Goal: Task Accomplishment & Management: Use online tool/utility

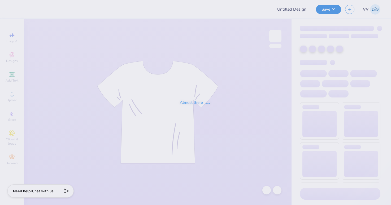
type input "[PERSON_NAME] : [GEOGRAPHIC_DATA][US_STATE]"
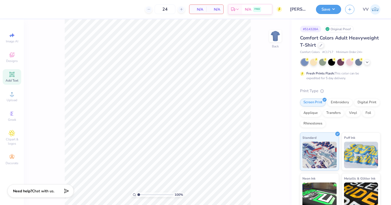
click at [14, 77] on icon at bounding box center [12, 74] width 6 height 6
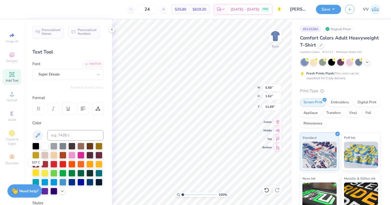
click at [38, 172] on div at bounding box center [35, 172] width 7 height 7
click at [93, 64] on div "Add Font" at bounding box center [92, 63] width 21 height 6
click at [98, 65] on div "Add Font" at bounding box center [92, 63] width 21 height 6
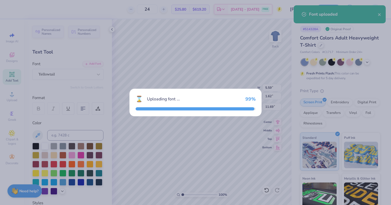
type input "5.68"
type input "1.73"
type input "11.64"
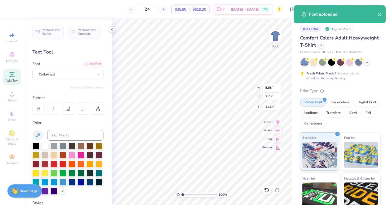
type textarea "UDSC"
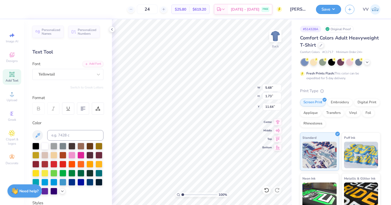
type input "6.57"
type input "1.67"
type input "11.66"
click at [269, 89] on input "6.57" at bounding box center [271, 87] width 19 height 7
type input "3.50"
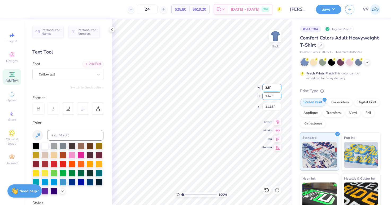
type input "0.89"
type input "3.00"
click at [272, 108] on input "3.00" at bounding box center [271, 106] width 19 height 7
click at [271, 110] on input "3.50" at bounding box center [271, 106] width 19 height 7
type input "3.75"
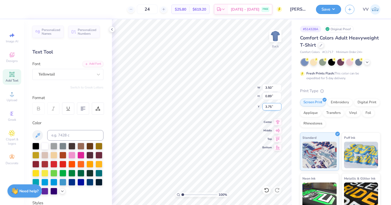
type textarea "'25-'26"
type input "2.72"
type input "0.88"
type input "3.76"
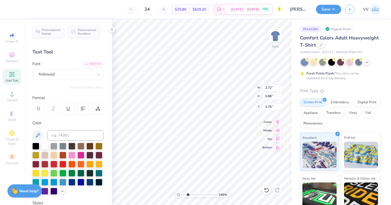
type input "2.45"
click at [187, 194] on input "range" at bounding box center [199, 194] width 36 height 5
type input "3.89"
type input "3.99"
drag, startPoint x: 181, startPoint y: 195, endPoint x: 177, endPoint y: 195, distance: 4.0
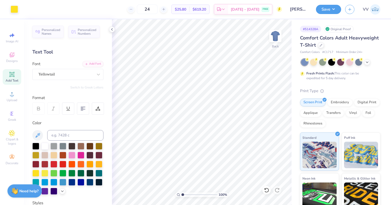
type input "1"
click at [181, 195] on input "range" at bounding box center [199, 194] width 36 height 5
click at [273, 34] on img at bounding box center [274, 35] width 21 height 21
click at [13, 103] on div "Upload" at bounding box center [12, 97] width 19 height 16
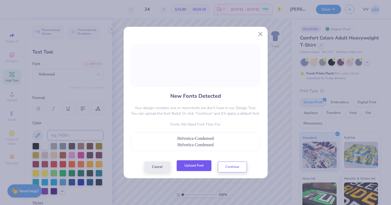
click at [200, 169] on button "Upload Font" at bounding box center [193, 165] width 35 height 11
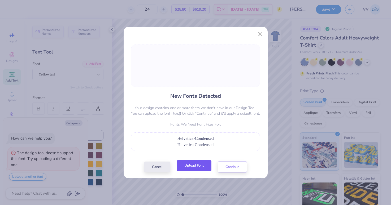
click at [206, 164] on button "Upload Font" at bounding box center [193, 165] width 35 height 11
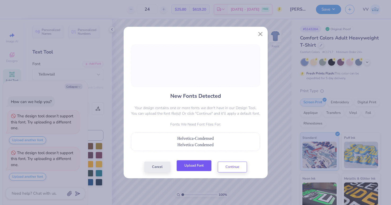
click at [200, 167] on button "Upload Font" at bounding box center [193, 165] width 35 height 11
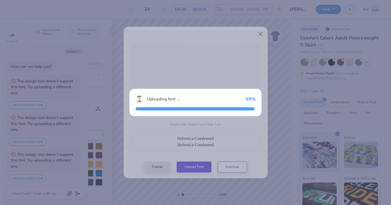
scroll to position [2, 0]
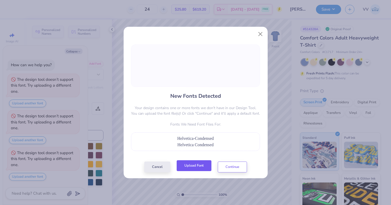
click at [196, 167] on button "Upload Font" at bounding box center [193, 165] width 35 height 11
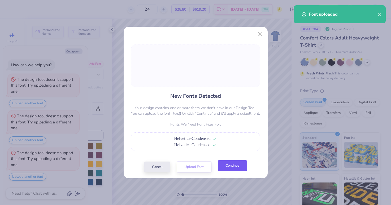
click at [235, 164] on button "Continue" at bounding box center [232, 165] width 29 height 11
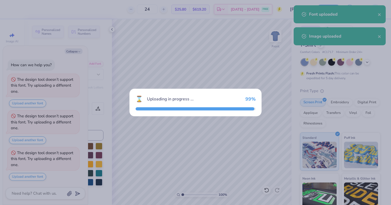
type textarea "x"
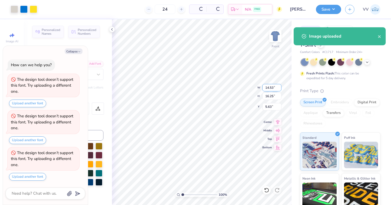
click at [268, 86] on input "14.53" at bounding box center [271, 87] width 19 height 7
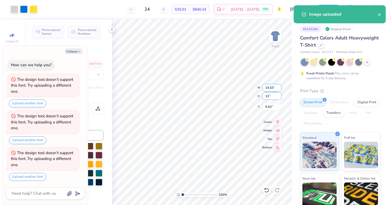
type input "13"
type textarea "x"
type input "11.63"
type input "13.00"
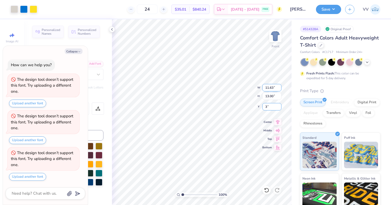
type input "3"
type textarea "x"
type input "3.00"
type input "4.07"
click at [193, 195] on input "range" at bounding box center [199, 194] width 36 height 5
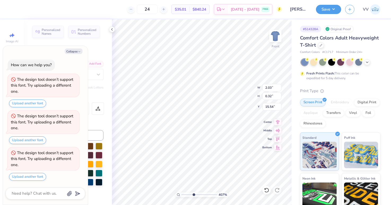
click at [68, 45] on div "Personalized Names Personalized Numbers Text Tool Add Font Font Super Dream Swi…" at bounding box center [68, 112] width 88 height 186
click at [73, 53] on button "Collapse" at bounding box center [74, 51] width 18 height 6
type textarea "x"
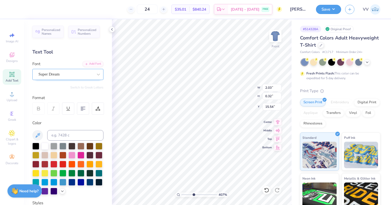
click at [67, 72] on div "Super Dream" at bounding box center [66, 74] width 56 height 8
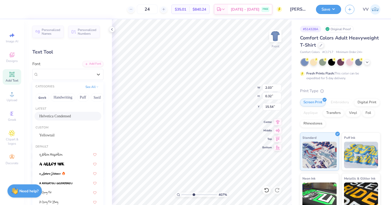
click at [61, 119] on span "Helvetica Condensed" at bounding box center [55, 116] width 32 height 6
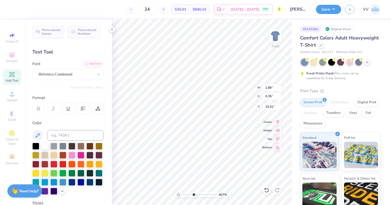
type input "1.89"
type input "0.35"
type input "15.51"
click at [102, 108] on div at bounding box center [98, 109] width 12 height 12
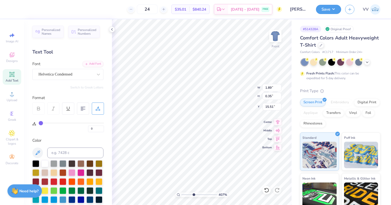
click at [54, 122] on div "0" at bounding box center [71, 126] width 65 height 12
type input "20"
click at [53, 123] on input "range" at bounding box center [71, 123] width 65 height 1
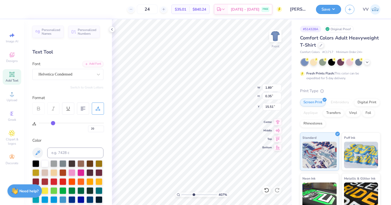
type input "2.54"
type input "45"
click at [68, 123] on input "range" at bounding box center [71, 123] width 65 height 1
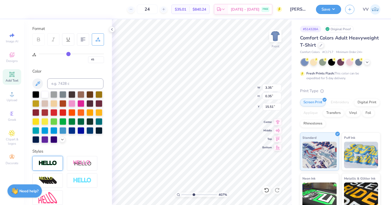
scroll to position [70, 0]
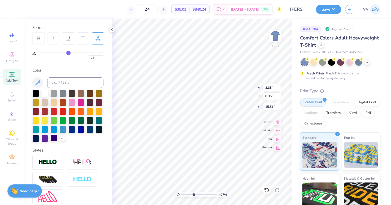
click at [54, 159] on img at bounding box center [47, 162] width 19 height 6
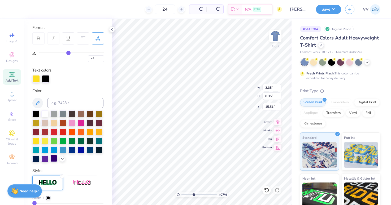
type input "3.37"
type input "0.37"
click at [45, 79] on div at bounding box center [45, 78] width 7 height 7
drag, startPoint x: 36, startPoint y: 139, endPoint x: 51, endPoint y: 137, distance: 15.3
click at [36, 139] on div at bounding box center [35, 141] width 7 height 7
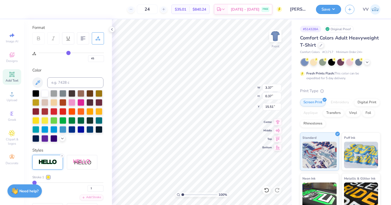
drag, startPoint x: 193, startPoint y: 194, endPoint x: 180, endPoint y: 196, distance: 12.3
click at [181, 196] on input "range" at bounding box center [199, 194] width 36 height 5
click at [191, 194] on input "range" at bounding box center [199, 194] width 36 height 5
drag, startPoint x: 191, startPoint y: 194, endPoint x: 182, endPoint y: 194, distance: 8.8
click at [180, 197] on div "100 %" at bounding box center [201, 194] width 53 height 5
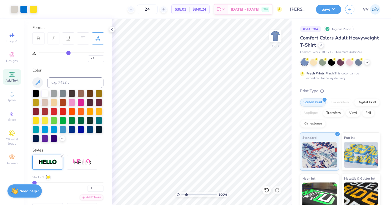
click at [186, 194] on input "range" at bounding box center [199, 194] width 36 height 5
type input "1"
click at [174, 196] on div "100 %" at bounding box center [202, 112] width 186 height 186
click at [326, 11] on button "Save" at bounding box center [328, 8] width 25 height 9
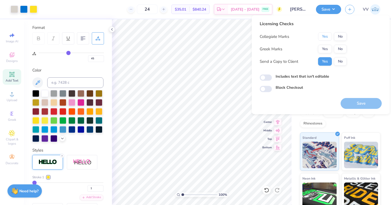
drag, startPoint x: 326, startPoint y: 37, endPoint x: 328, endPoint y: 45, distance: 8.1
click at [326, 37] on button "Yes" at bounding box center [325, 36] width 14 height 8
click at [339, 50] on button "No" at bounding box center [340, 49] width 13 height 8
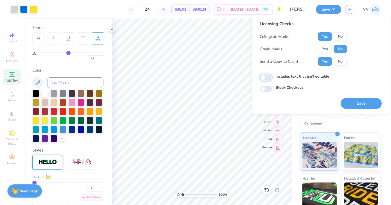
click at [267, 76] on input "Includes text that isn't editable" at bounding box center [265, 77] width 12 height 6
checkbox input "true"
click at [353, 104] on button "Save" at bounding box center [360, 103] width 41 height 11
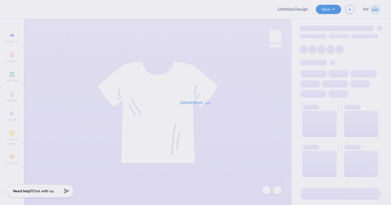
type input "PCT fall rush shirt"
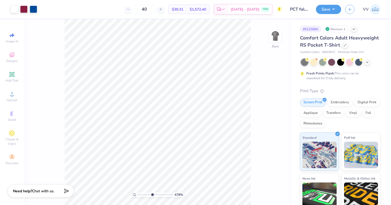
type input "4.76"
click at [152, 194] on input "range" at bounding box center [155, 194] width 36 height 5
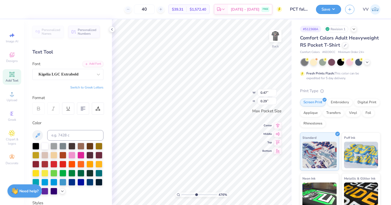
type input "0.47"
type input "0.29"
type input "2.30"
type input "1.36"
type input "3.10"
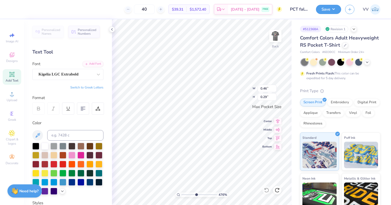
type input "0.30"
type textarea "PHI CHI THETA"
type input "3.00"
type input "1"
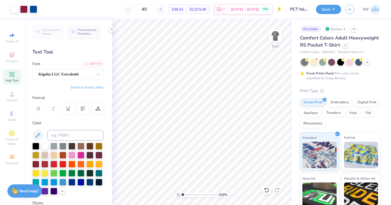
click at [169, 195] on div "100 %" at bounding box center [202, 112] width 186 height 186
click at [267, 88] on input "3.49" at bounding box center [266, 88] width 19 height 7
type input "6.38"
type input "3.50"
type input "2.50"
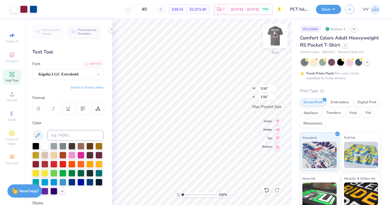
click at [275, 35] on img at bounding box center [274, 35] width 21 height 21
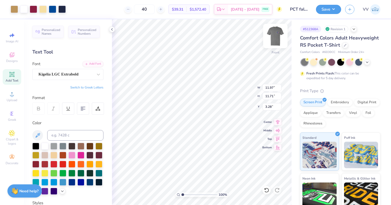
type input "4.91"
type input "1.32"
type input "4.15"
type input "3.93"
type input "1.06"
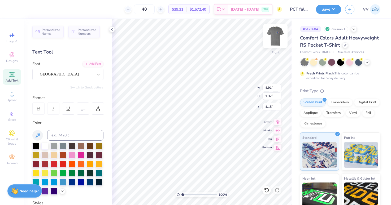
type input "6.32"
type input "11.97"
type input "11.71"
type input "3.28"
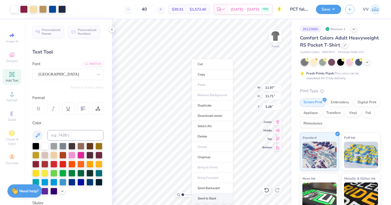
click at [208, 197] on li "Send to Back" at bounding box center [212, 198] width 42 height 10
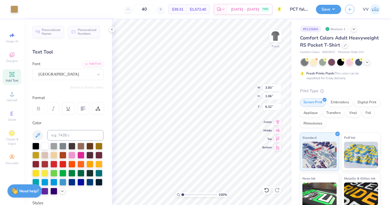
type input "3.93"
type input "1.06"
type input "6.27"
type input "11.97"
type input "11.71"
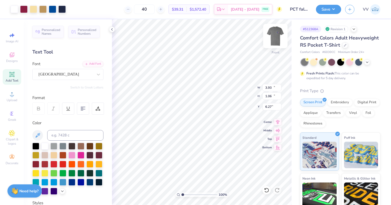
type input "3.28"
type input "10.55"
type input "6.27"
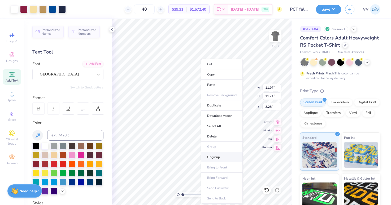
click at [217, 156] on li "Ungroup" at bounding box center [222, 157] width 42 height 10
click at [223, 145] on li "Group" at bounding box center [221, 147] width 42 height 10
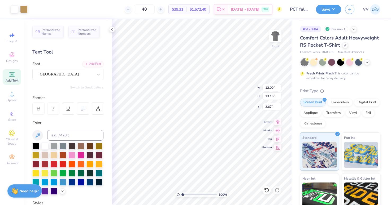
type input "12.00"
type input "13.16"
type input "3.67"
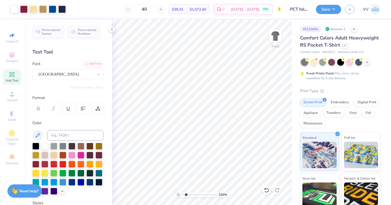
type input "1.99"
click at [186, 193] on input "range" at bounding box center [199, 194] width 36 height 5
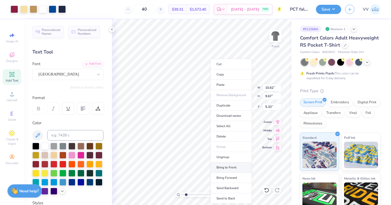
click at [227, 167] on li "Bring to Front" at bounding box center [231, 167] width 42 height 10
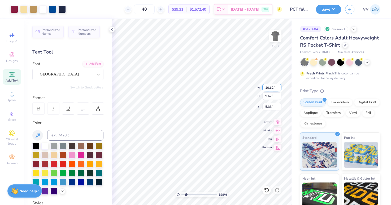
click at [274, 87] on input "10.62" at bounding box center [271, 87] width 19 height 7
type input "10.00"
type input "9.11"
type input "5.33"
click at [271, 89] on input "10.00" at bounding box center [271, 87] width 19 height 7
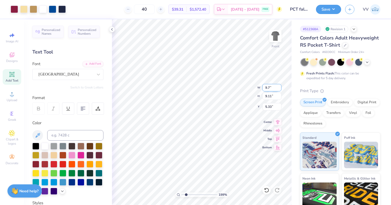
type input "9.70"
type input "8.83"
type input "5.47"
click at [272, 87] on input "9.70" at bounding box center [271, 87] width 19 height 7
type input "9.50"
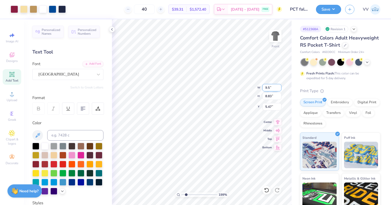
type input "8.65"
type input "5.60"
type input "1.33"
click at [183, 195] on input "range" at bounding box center [199, 194] width 36 height 5
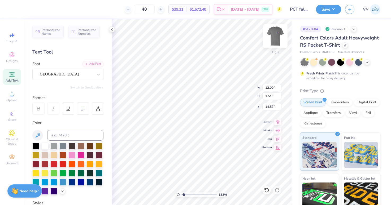
type input "14.57"
type input "10.99"
type input "1.39"
type input "14.53"
type input "5.39"
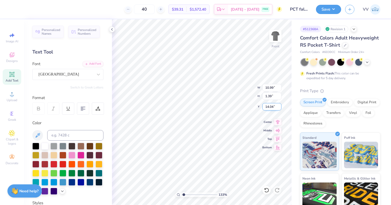
click at [270, 107] on input "14.04" at bounding box center [271, 106] width 19 height 7
type input "14.10"
click at [269, 85] on input "11.97" at bounding box center [271, 87] width 19 height 7
type input "12.00"
type input "12.23"
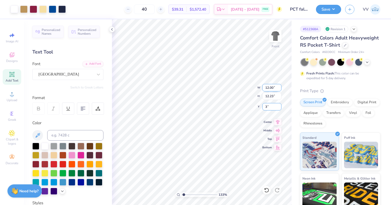
type input "3.00"
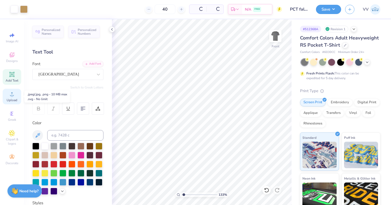
click at [11, 96] on circle at bounding box center [11, 95] width 3 height 3
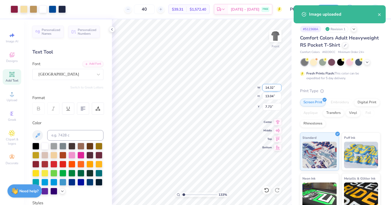
click at [272, 89] on input "14.32" at bounding box center [271, 87] width 19 height 7
type input "9.52"
type input "8.67"
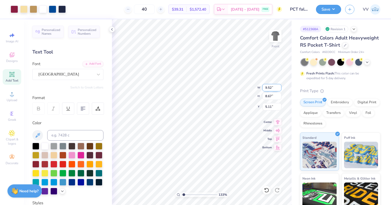
type input "5.17"
click at [272, 107] on input "5.17" at bounding box center [271, 106] width 19 height 7
type input "5.11"
click at [324, 11] on button "Save" at bounding box center [328, 8] width 25 height 9
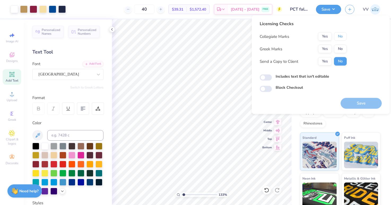
drag, startPoint x: 342, startPoint y: 37, endPoint x: 336, endPoint y: 44, distance: 8.7
click at [342, 37] on button "No" at bounding box center [340, 36] width 13 height 8
click at [326, 52] on button "Yes" at bounding box center [325, 49] width 14 height 8
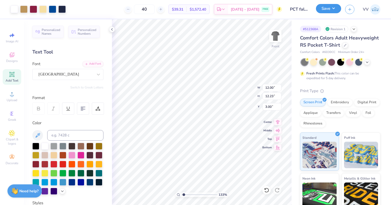
click at [326, 11] on button "Save" at bounding box center [328, 8] width 25 height 9
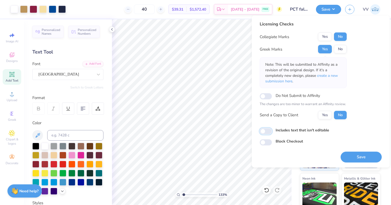
click at [266, 131] on input "Includes text that isn't editable" at bounding box center [265, 131] width 12 height 6
checkbox input "true"
click at [366, 155] on button "Save" at bounding box center [360, 157] width 41 height 11
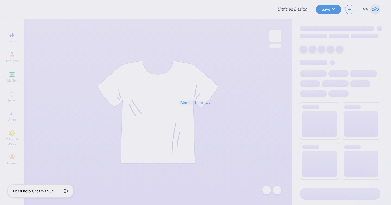
type input "[PERSON_NAME] : [GEOGRAPHIC_DATA][US_STATE]"
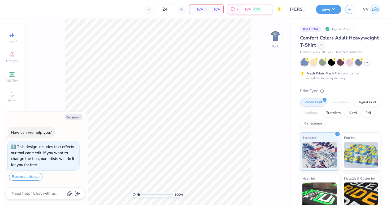
type textarea "x"
type input "3.97"
click at [149, 194] on input "range" at bounding box center [155, 194] width 36 height 5
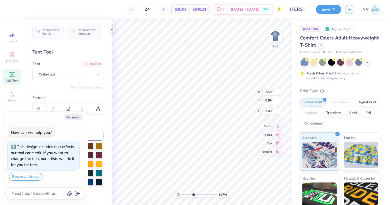
type textarea "x"
type textarea "UD SC"
type textarea "x"
type textarea "UD SC"
type textarea "x"
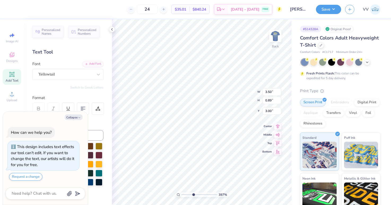
type input "4.01"
type textarea "x"
type input "2.72"
type input "0.88"
type input "3.99"
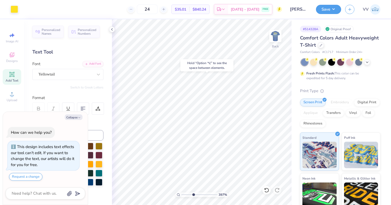
click at [232, 64] on div "Hold “Option ⌥” to see the space between elements." at bounding box center [206, 65] width 53 height 12
type textarea "x"
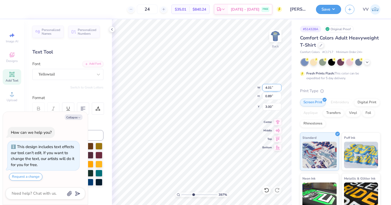
click at [271, 87] on input "4.01" at bounding box center [271, 87] width 19 height 7
type input "3.5"
type textarea "x"
type input "3.50"
type input "0.78"
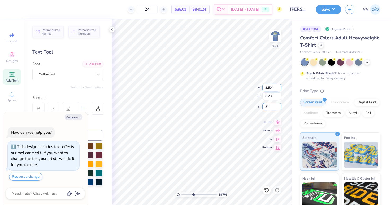
type input "3"
type textarea "x"
type input "3.00"
paste input "number"
type textarea "x"
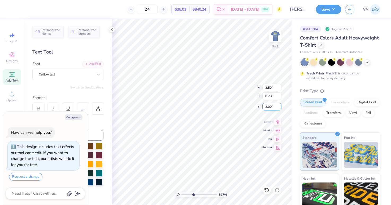
click at [274, 108] on input "3.00" at bounding box center [271, 106] width 19 height 7
type input "3.5"
type textarea "x"
click at [273, 108] on input "3.50" at bounding box center [271, 106] width 19 height 7
type input "4"
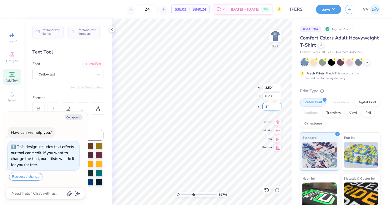
type textarea "x"
type input "4.00"
type textarea "x"
type textarea "2"
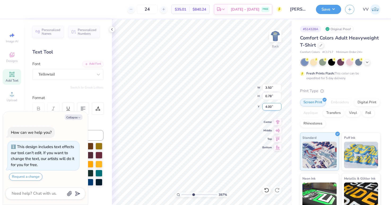
scroll to position [0, 0]
type textarea "x"
type textarea "25"
type textarea "x"
type textarea "'25"
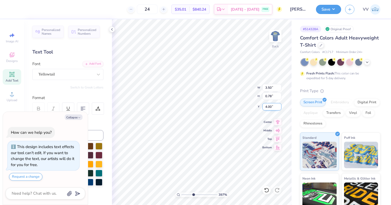
type textarea "x"
type textarea "'25-"
type textarea "x"
type textarea "'25-'"
type textarea "x"
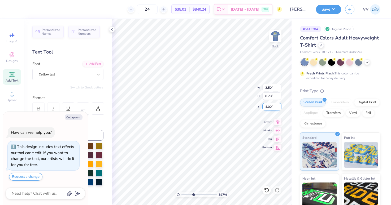
type textarea "'25-'2"
type textarea "x"
type textarea "'25-'26"
type textarea "x"
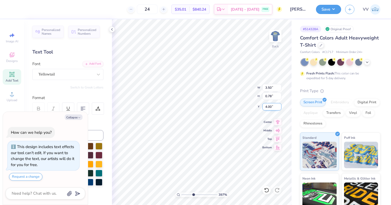
type input "2.37"
type input "0.76"
type input "4.01"
type textarea "x"
type input "3.87"
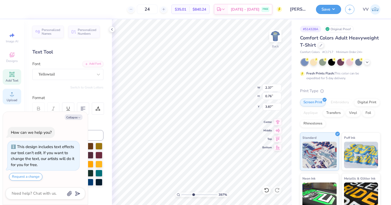
click at [11, 99] on span "Upload" at bounding box center [12, 100] width 11 height 4
type textarea "x"
type input "10.01"
type input "5.30"
type input "9.85"
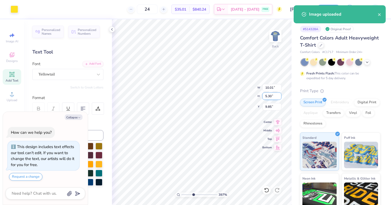
click at [273, 94] on input "5.30" at bounding box center [271, 95] width 19 height 7
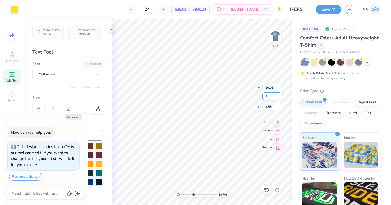
type input "1"
type textarea "x"
type input "1.89"
type input "1.00"
type input "3"
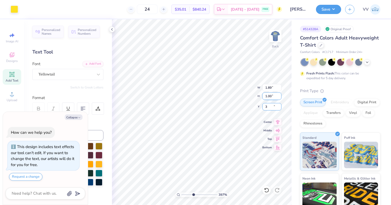
type textarea "x"
type input "3.00"
type textarea "x"
type input "0.44"
type input "0.23"
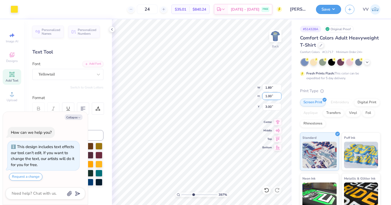
type input "3.77"
type textarea "x"
type input "3.00"
type textarea "x"
type input "0.34"
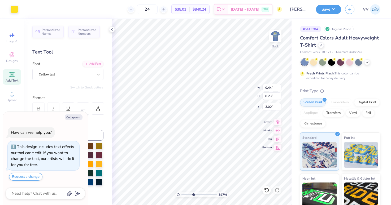
type input "0.18"
type input "3.05"
type textarea "x"
type input "3.00"
type textarea "x"
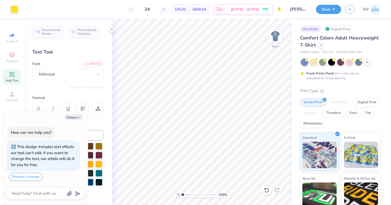
type input "1"
drag, startPoint x: 191, startPoint y: 195, endPoint x: 185, endPoint y: 194, distance: 6.5
click at [181, 196] on input "range" at bounding box center [199, 194] width 36 height 5
click at [325, 10] on button "Save" at bounding box center [328, 8] width 25 height 9
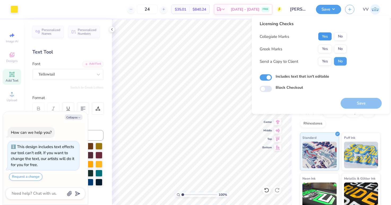
click at [325, 36] on button "Yes" at bounding box center [325, 36] width 14 height 8
click at [337, 46] on button "No" at bounding box center [340, 49] width 13 height 8
click at [357, 104] on button "Save" at bounding box center [360, 103] width 41 height 11
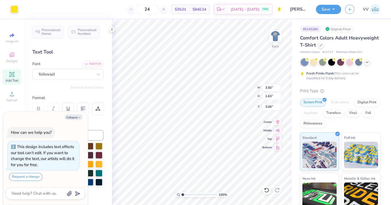
type textarea "x"
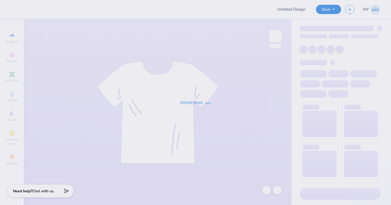
type input "Woodstock Tank Top"
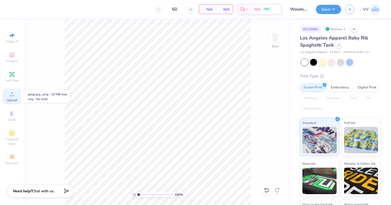
click at [12, 99] on span "Upload" at bounding box center [12, 100] width 11 height 4
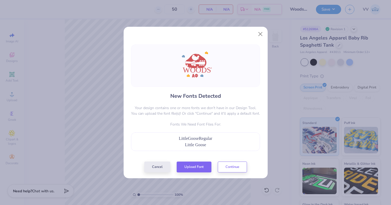
click at [194, 161] on div "New Fonts Detected Your design contains one or more fonts we don't have in our …" at bounding box center [195, 109] width 132 height 128
click at [193, 163] on button "Upload Font" at bounding box center [193, 165] width 35 height 11
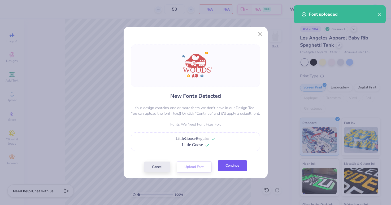
click at [232, 169] on button "Continue" at bounding box center [232, 165] width 29 height 11
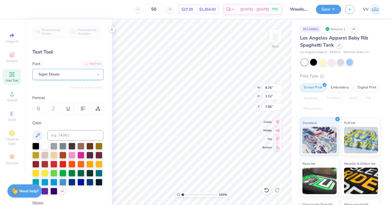
drag, startPoint x: 63, startPoint y: 76, endPoint x: 63, endPoint y: 78, distance: 3.0
click at [63, 76] on div "Super Dream" at bounding box center [66, 74] width 56 height 8
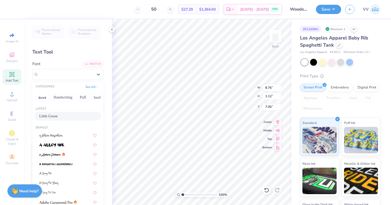
click at [52, 116] on span "Little Goose" at bounding box center [48, 116] width 19 height 6
type input "4.88"
type input "0.74"
type input "7.30"
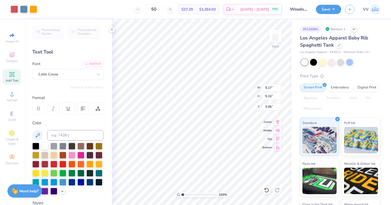
type input "4.88"
type input "0.74"
type input "7.34"
click at [192, 195] on input "range" at bounding box center [199, 194] width 36 height 5
type input "3.6"
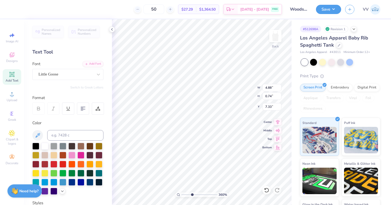
type input "7.35"
drag, startPoint x: 187, startPoint y: 195, endPoint x: 173, endPoint y: 196, distance: 13.5
type input "1"
click at [181, 196] on input "range" at bounding box center [199, 194] width 36 height 5
click at [265, 85] on input "5.17" at bounding box center [271, 87] width 19 height 7
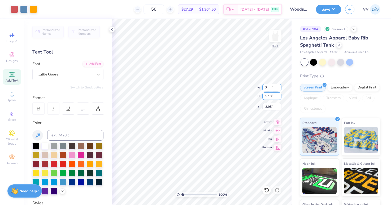
type input "7.00"
type input "6.91"
type input "1.00"
click at [330, 11] on button "Save" at bounding box center [328, 8] width 25 height 9
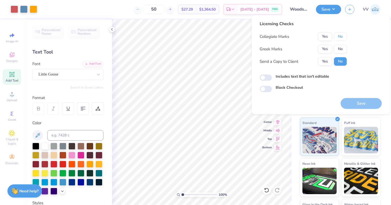
drag, startPoint x: 338, startPoint y: 38, endPoint x: 333, endPoint y: 44, distance: 8.2
click at [338, 38] on button "No" at bounding box center [340, 36] width 13 height 8
click at [324, 49] on button "Yes" at bounding box center [325, 49] width 14 height 8
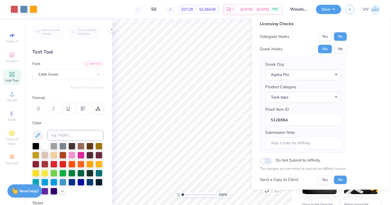
scroll to position [43, 0]
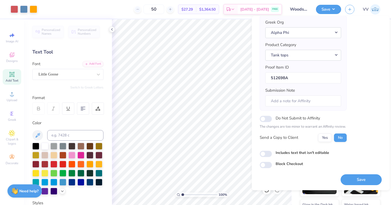
click at [267, 150] on div "Includes text that isn't editable" at bounding box center [320, 153] width 122 height 6
click at [264, 158] on div "Licensing Checks Collegiate Marks Yes No Greek Marks Yes No Greek Org Alpha Phi…" at bounding box center [320, 74] width 122 height 190
click at [268, 154] on input "Includes text that isn't editable" at bounding box center [265, 154] width 12 height 6
checkbox input "true"
click at [369, 179] on button "Save" at bounding box center [360, 179] width 41 height 11
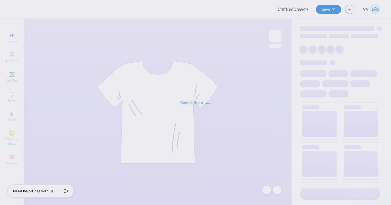
type input "Beta Theta Pi Gym Shirt"
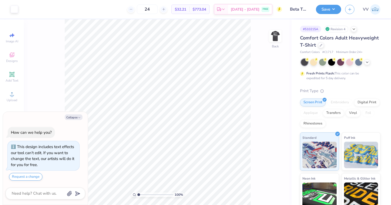
type textarea "x"
